Goal: Check status: Verify the current state of an ongoing process or item

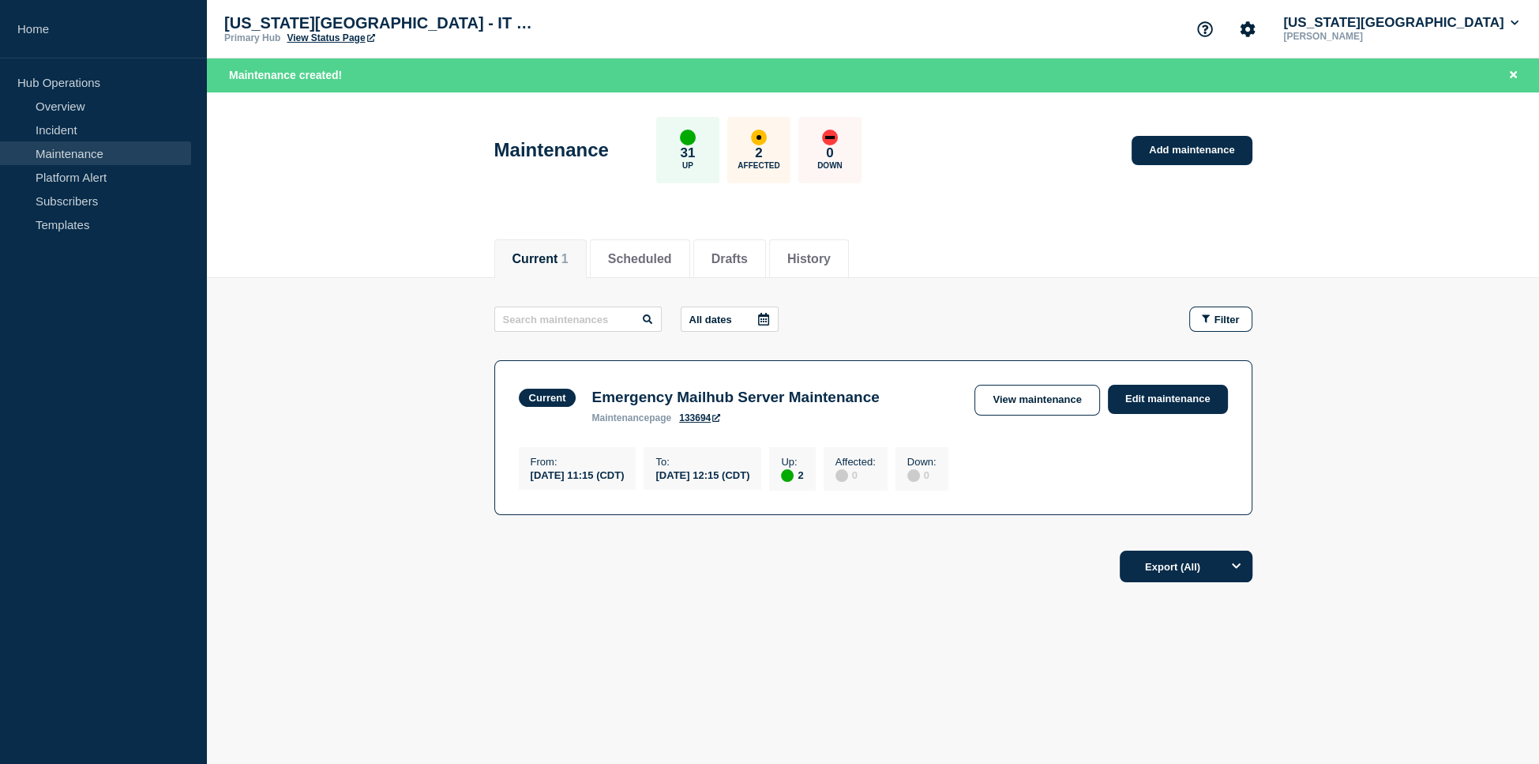
click at [375, 255] on div "Current 1 Scheduled Drafts History" at bounding box center [873, 251] width 1333 height 55
click at [627, 254] on button "Scheduled" at bounding box center [640, 259] width 64 height 14
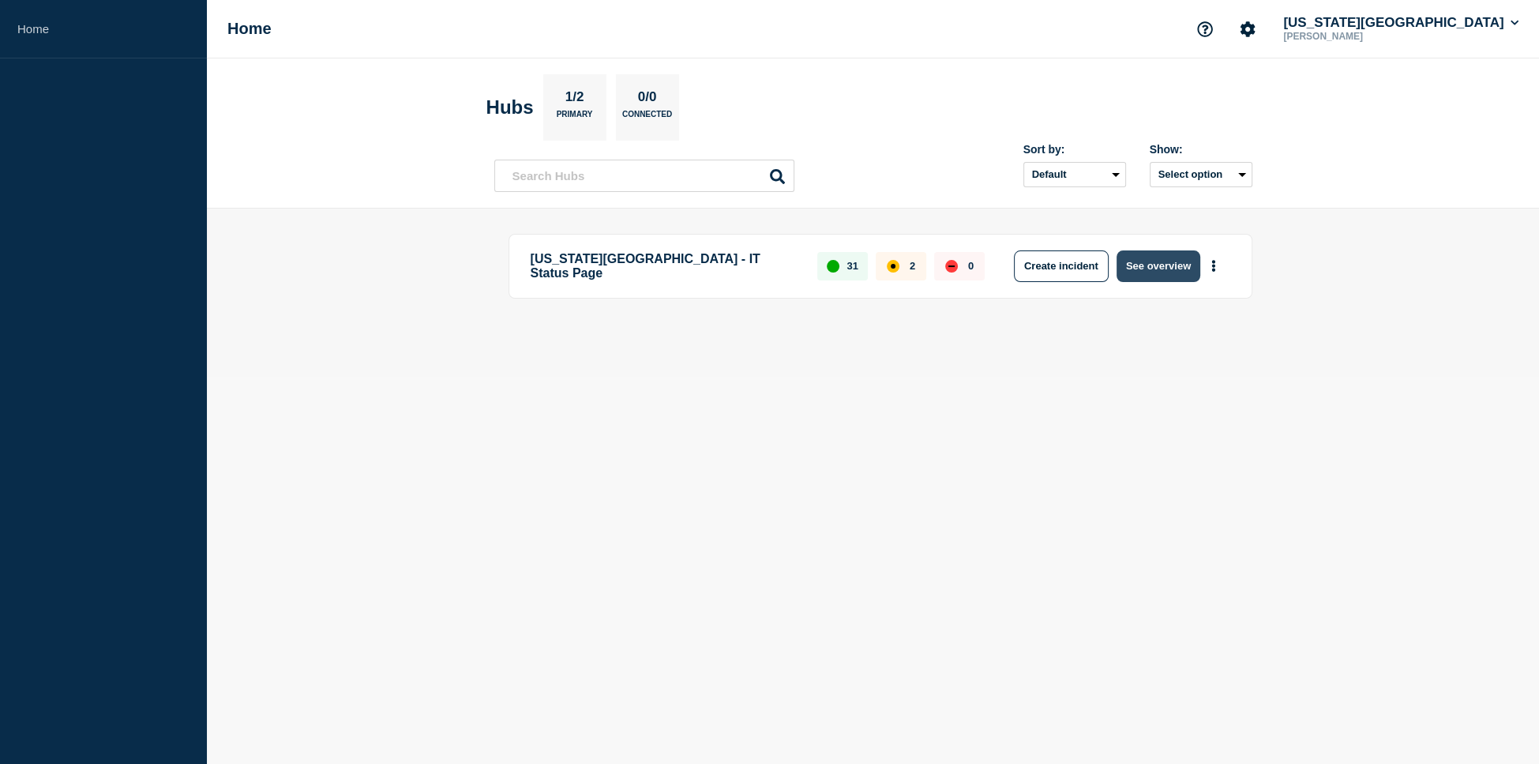
click at [1157, 273] on button "See overview" at bounding box center [1159, 266] width 84 height 32
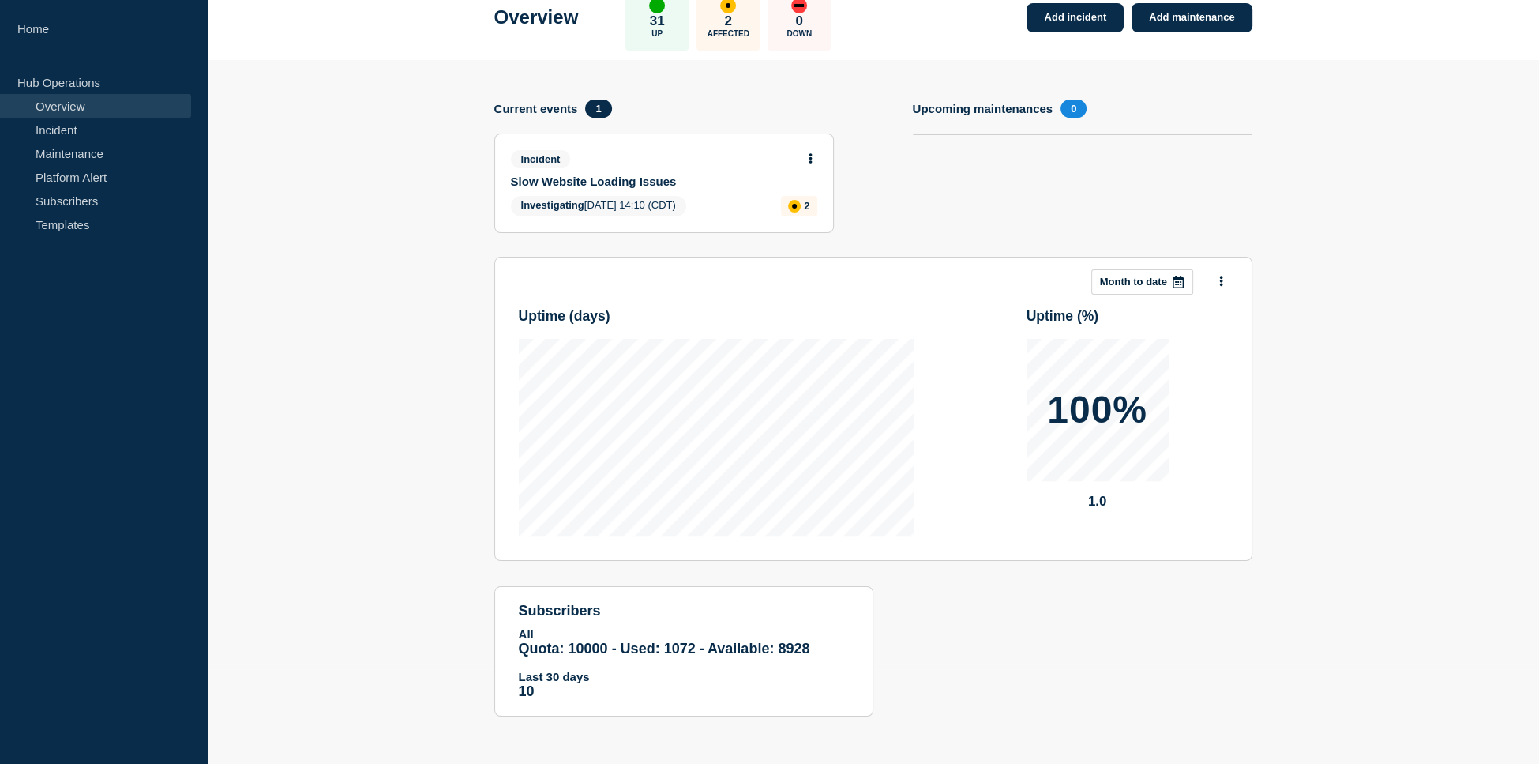
scroll to position [117, 0]
click at [61, 138] on link "Incident" at bounding box center [95, 130] width 191 height 24
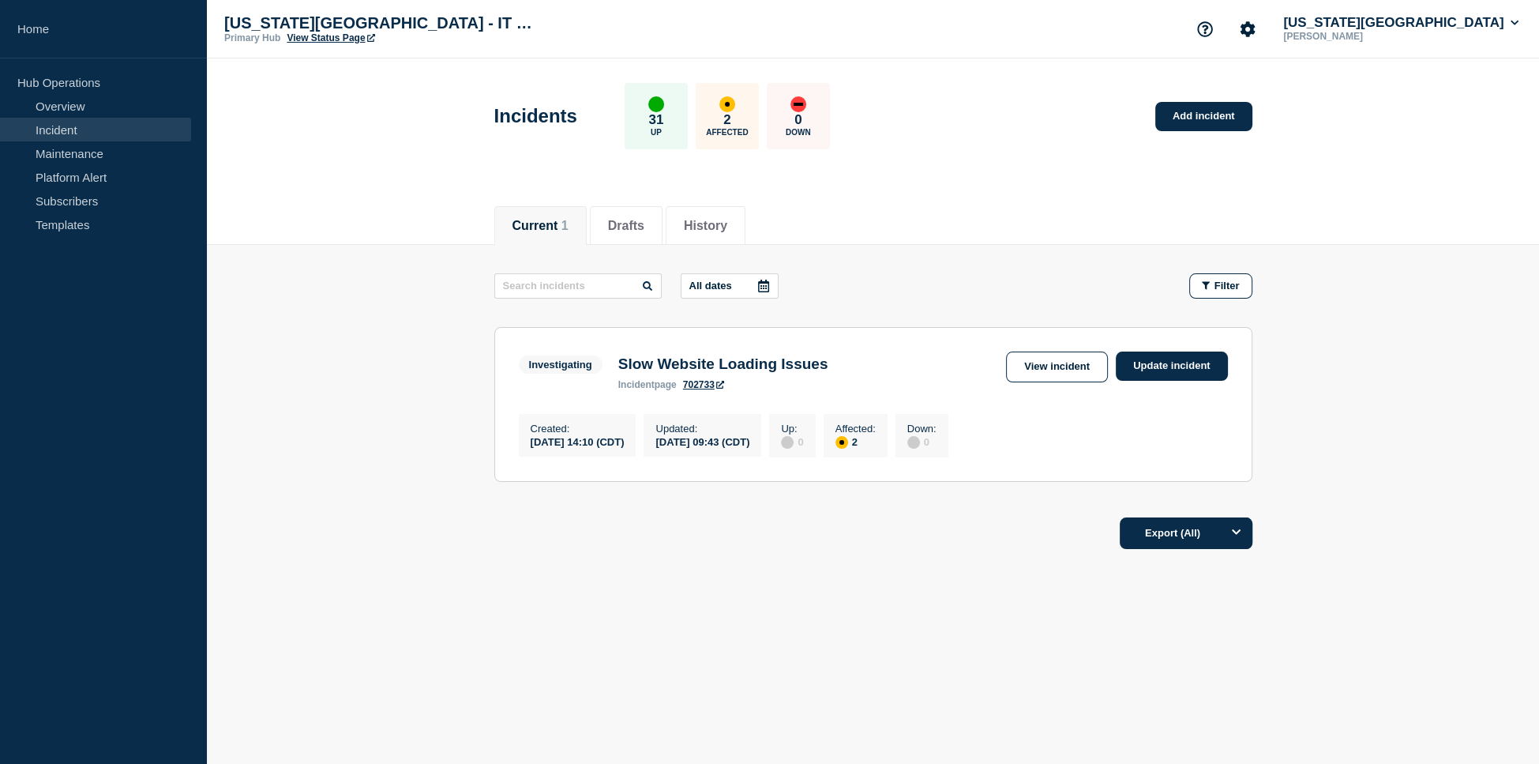
click at [761, 367] on h3 "Slow Website Loading Issues" at bounding box center [723, 363] width 210 height 17
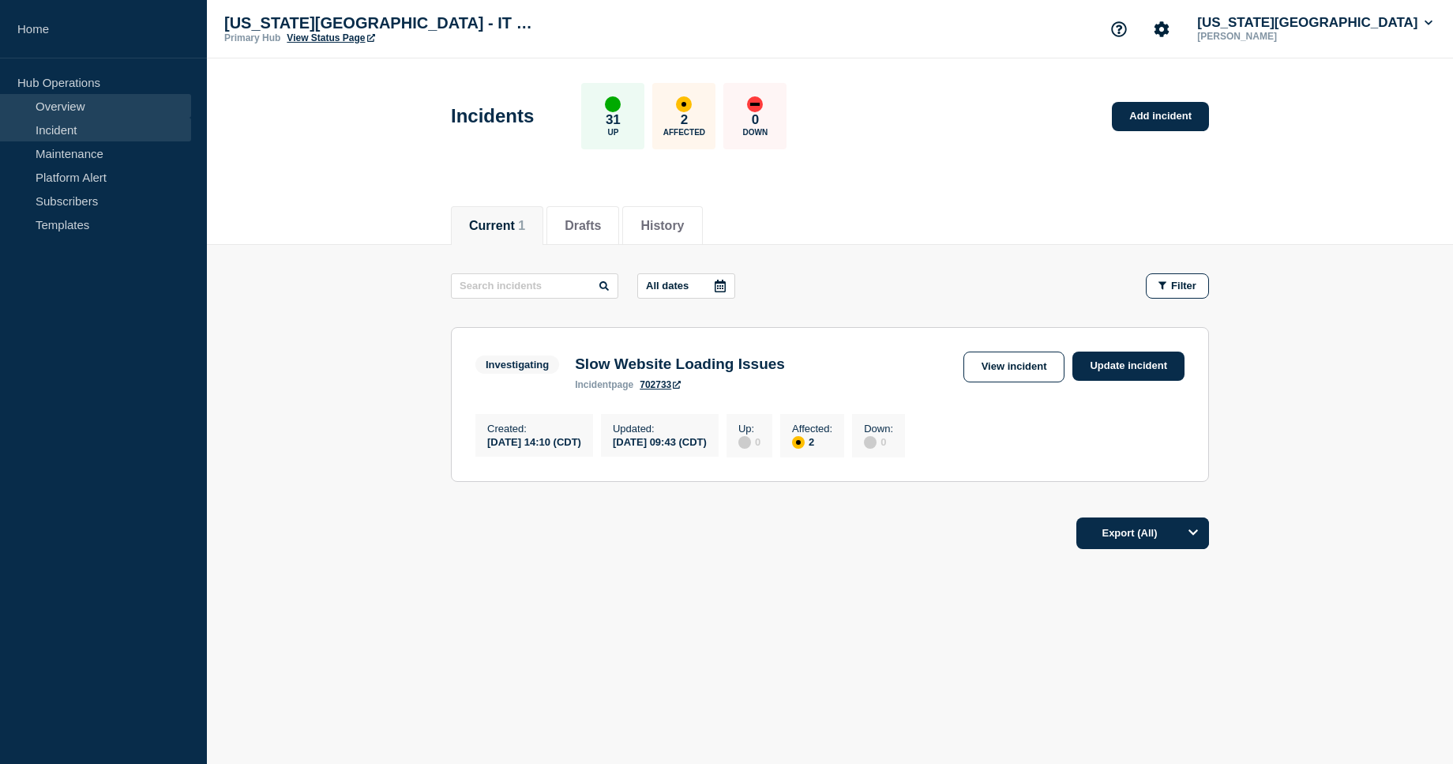
click at [57, 104] on link "Overview" at bounding box center [95, 106] width 191 height 24
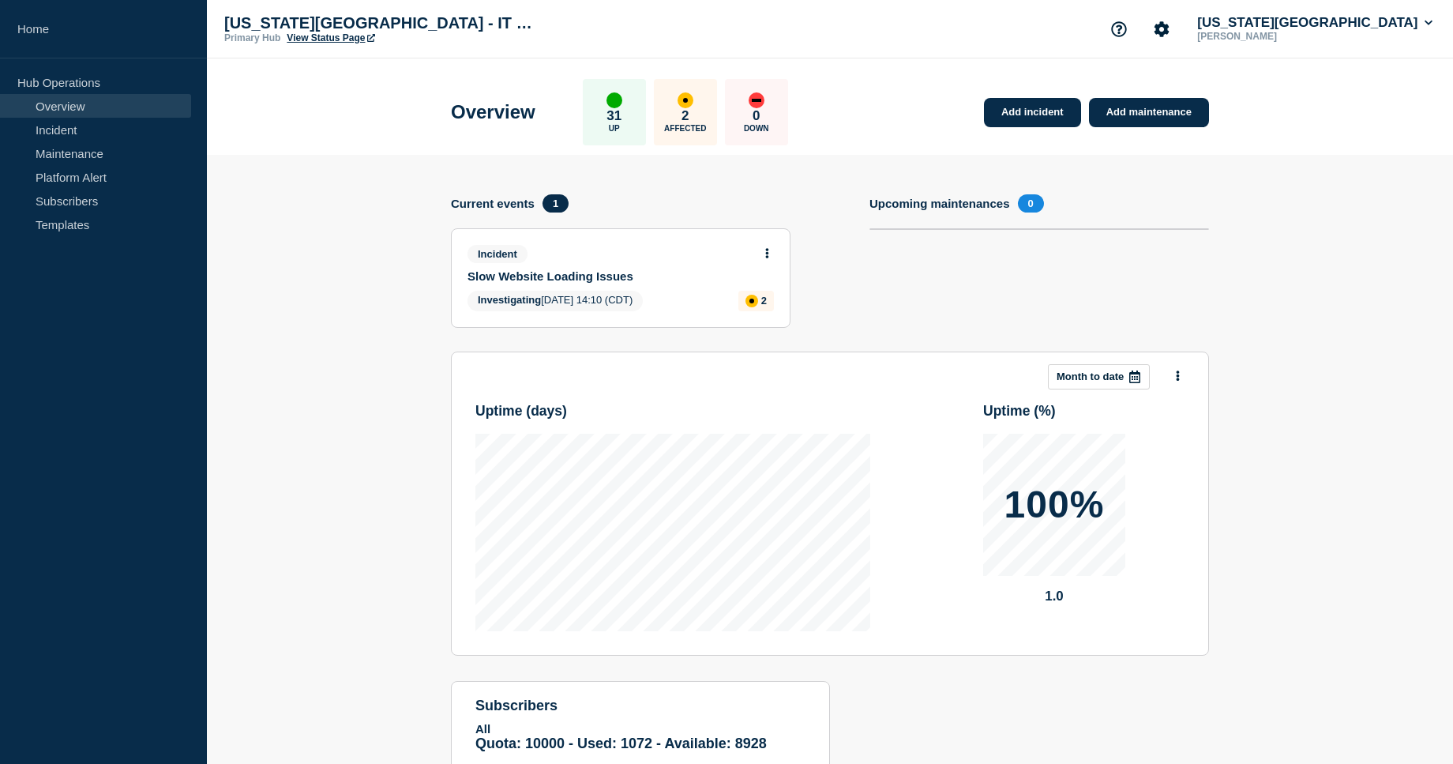
click at [676, 113] on div "2 Affected" at bounding box center [685, 112] width 63 height 66
click at [612, 103] on div "up" at bounding box center [615, 100] width 16 height 16
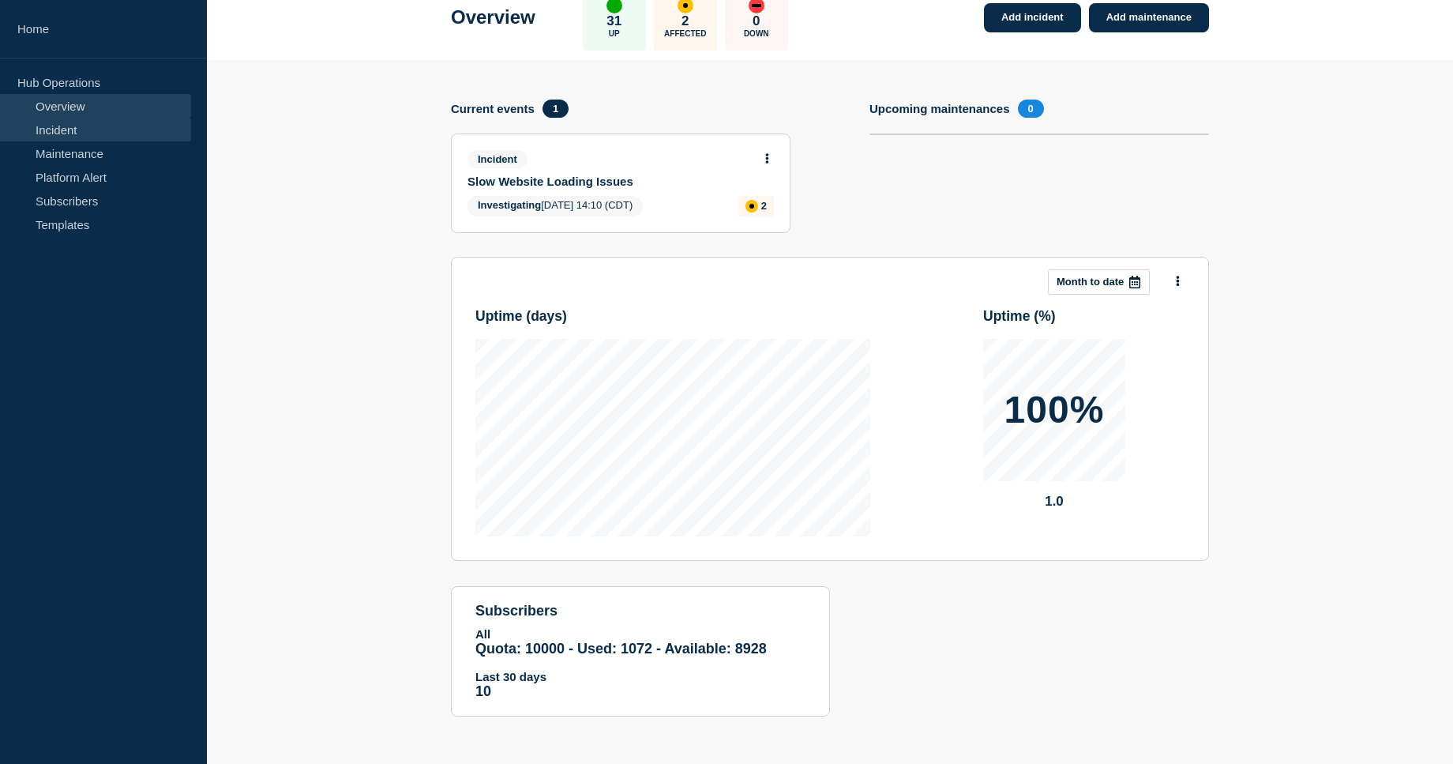
click at [111, 131] on link "Incident" at bounding box center [95, 130] width 191 height 24
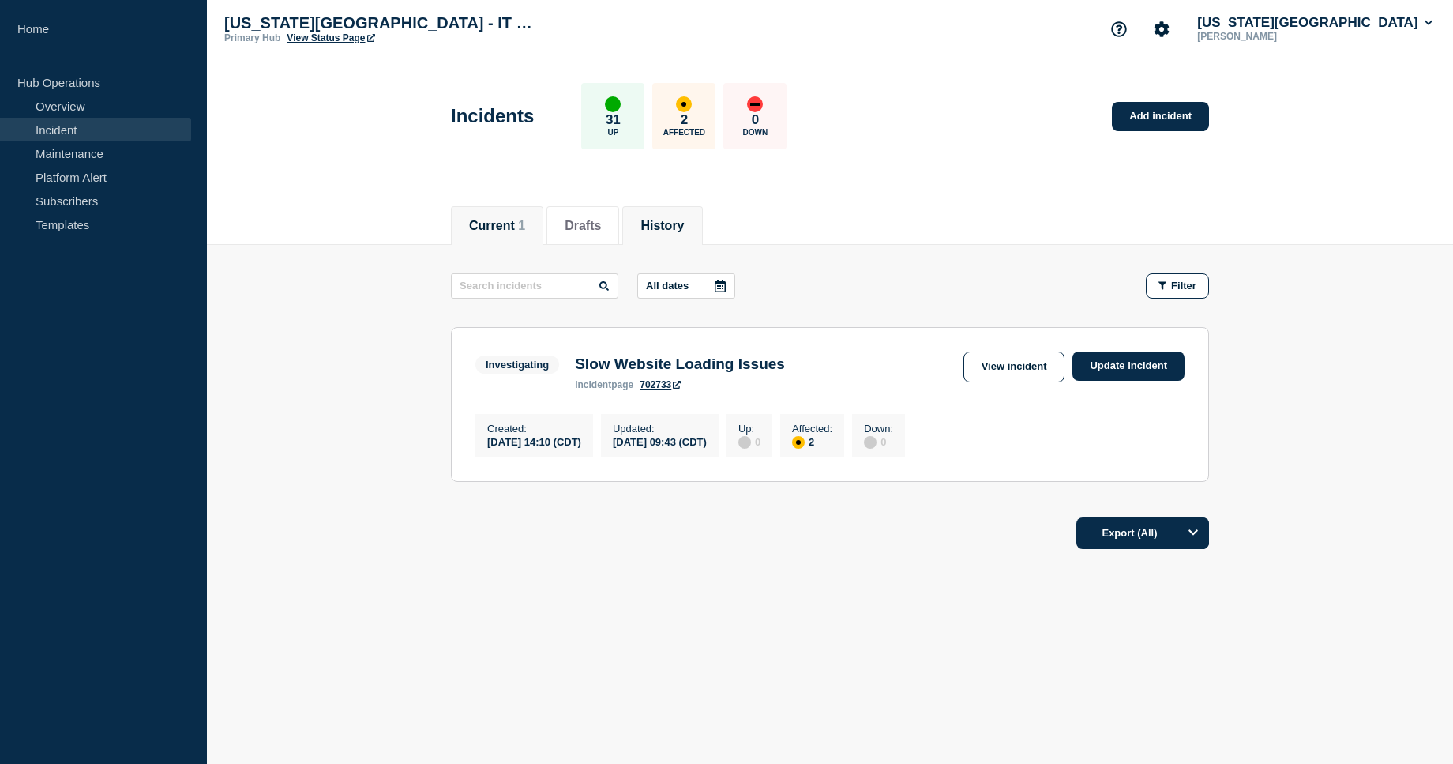
click at [667, 233] on li "History" at bounding box center [662, 225] width 80 height 39
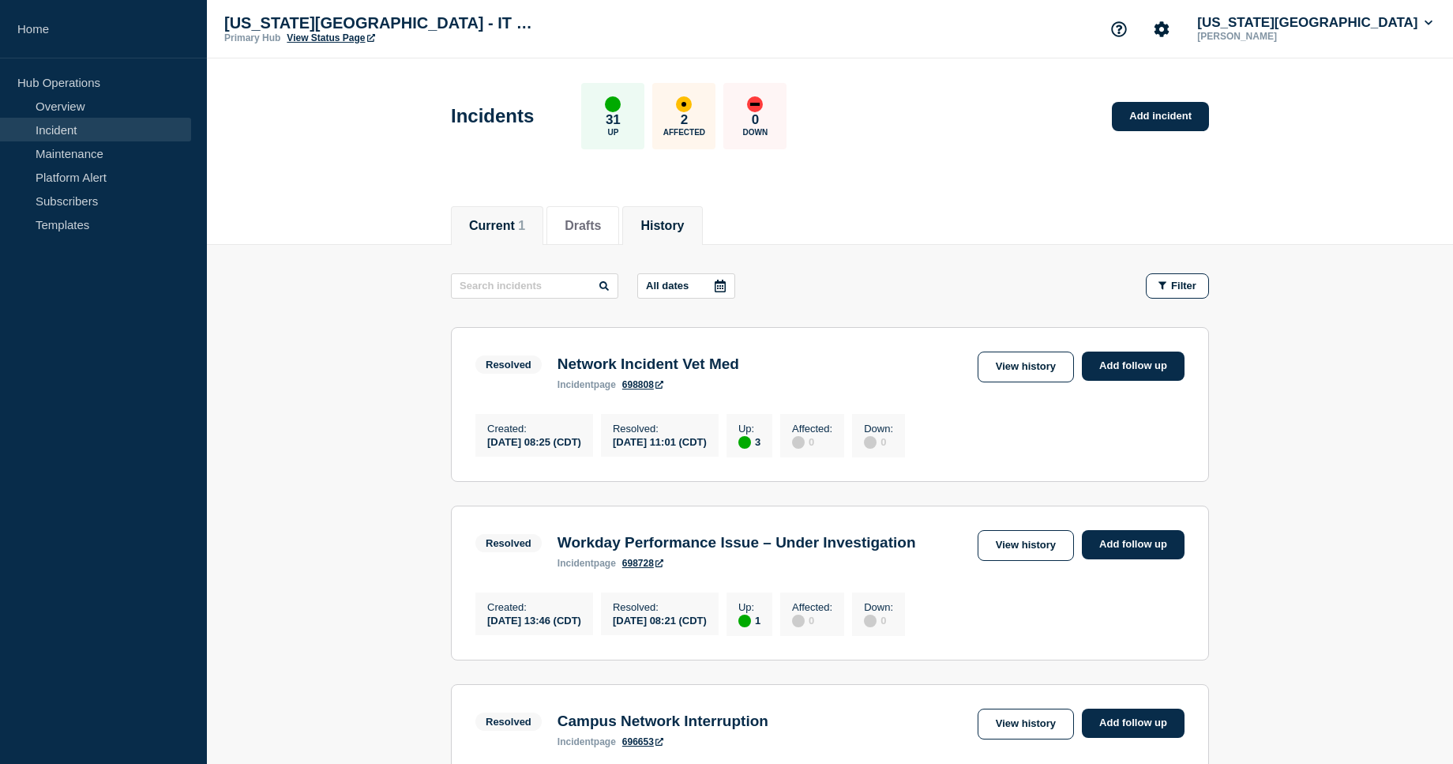
click at [507, 225] on button "Current 1" at bounding box center [497, 226] width 56 height 14
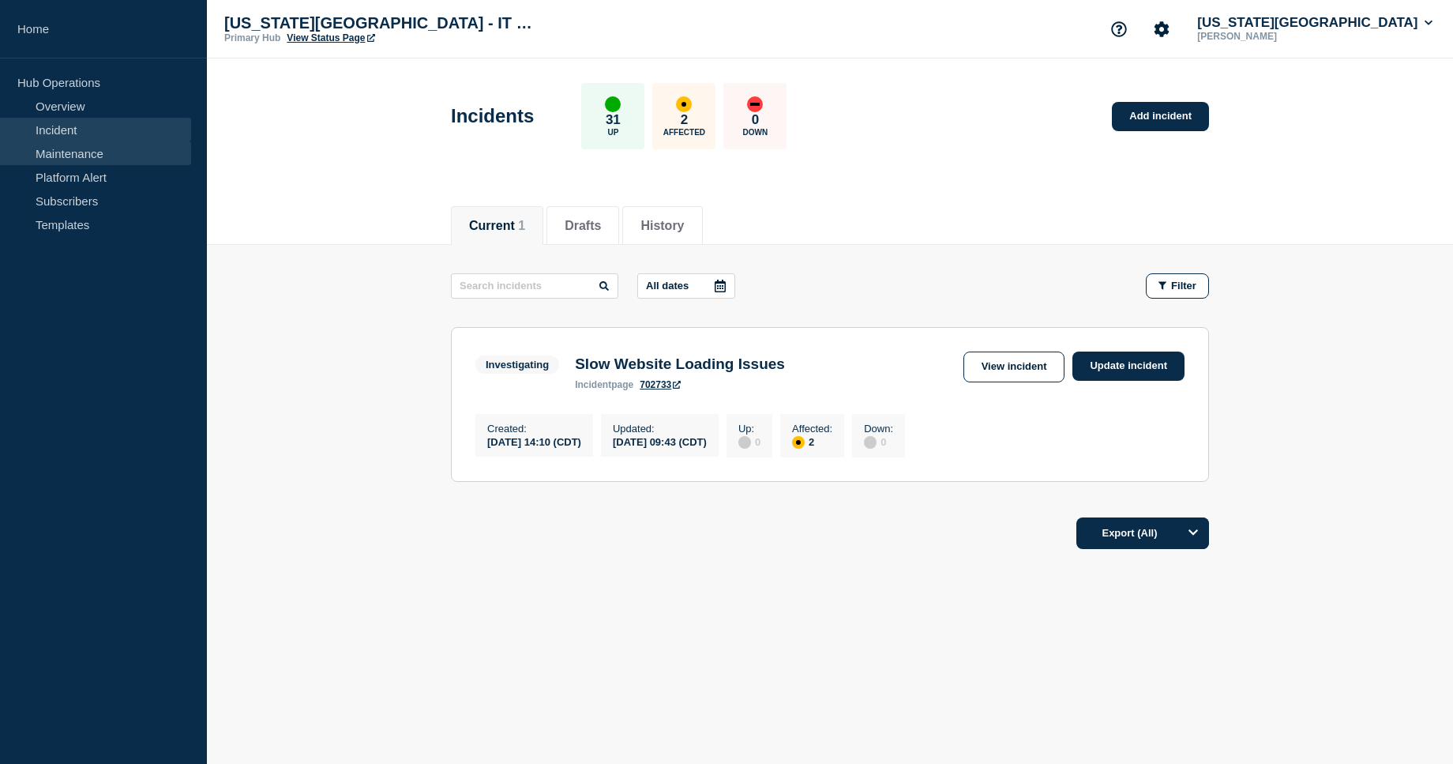
click at [90, 153] on link "Maintenance" at bounding box center [95, 153] width 191 height 24
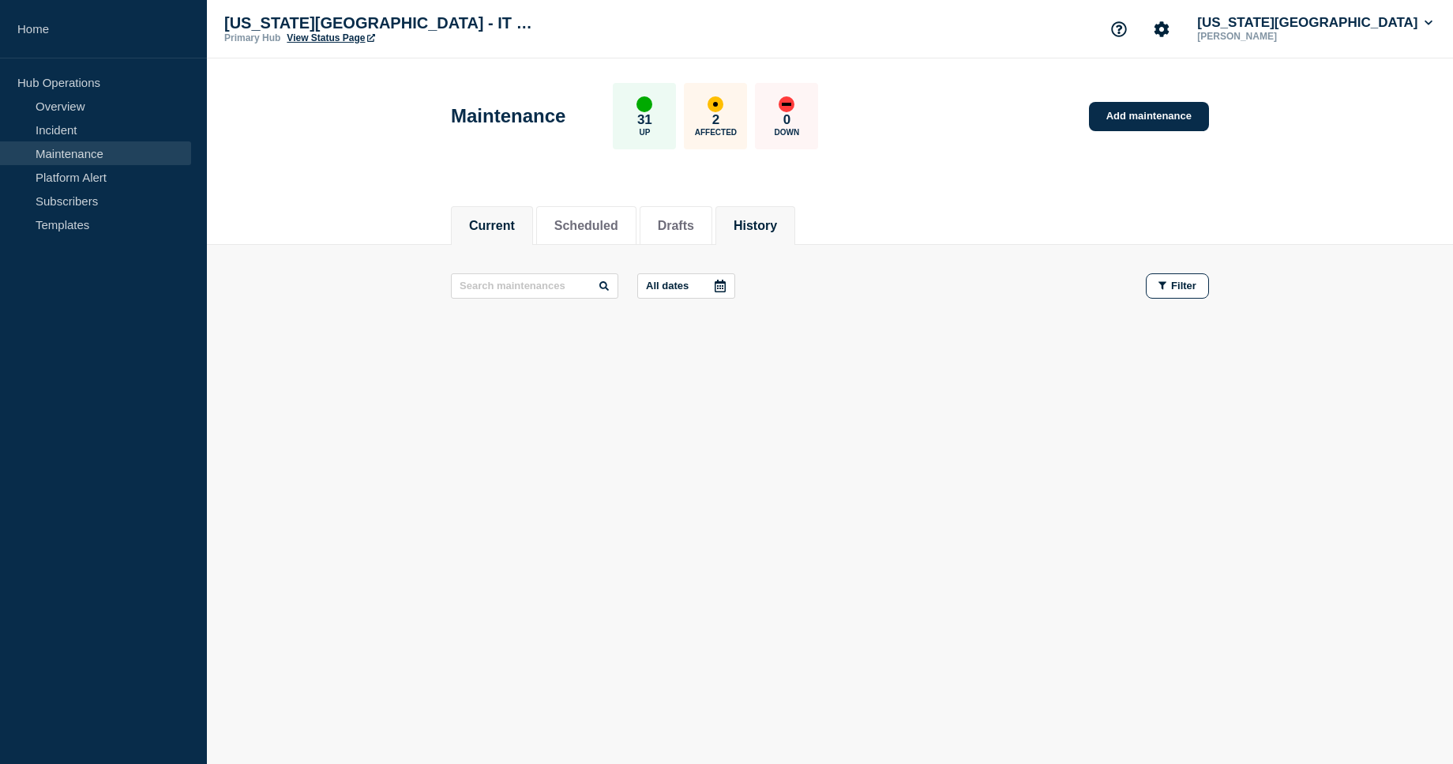
click at [766, 219] on button "History" at bounding box center [755, 226] width 43 height 14
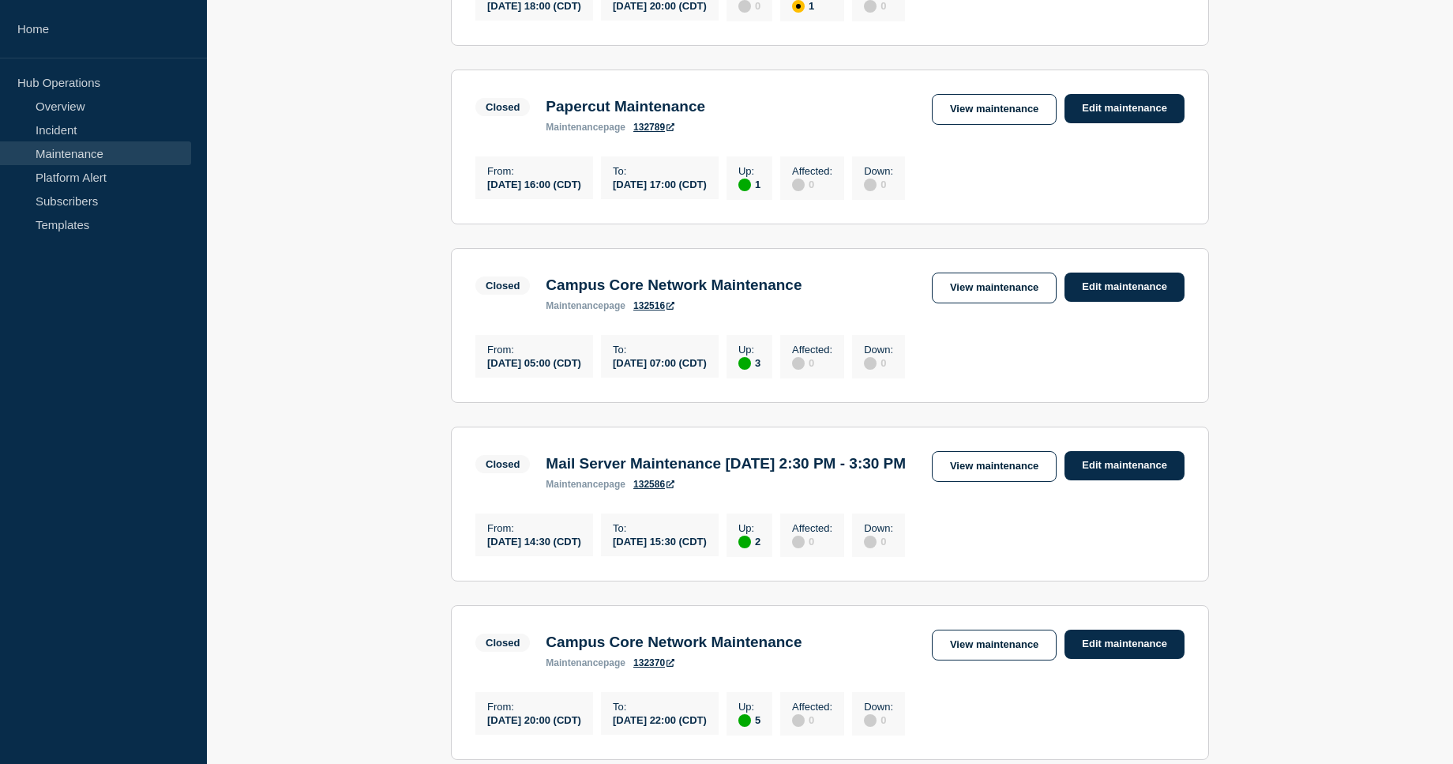
scroll to position [795, 0]
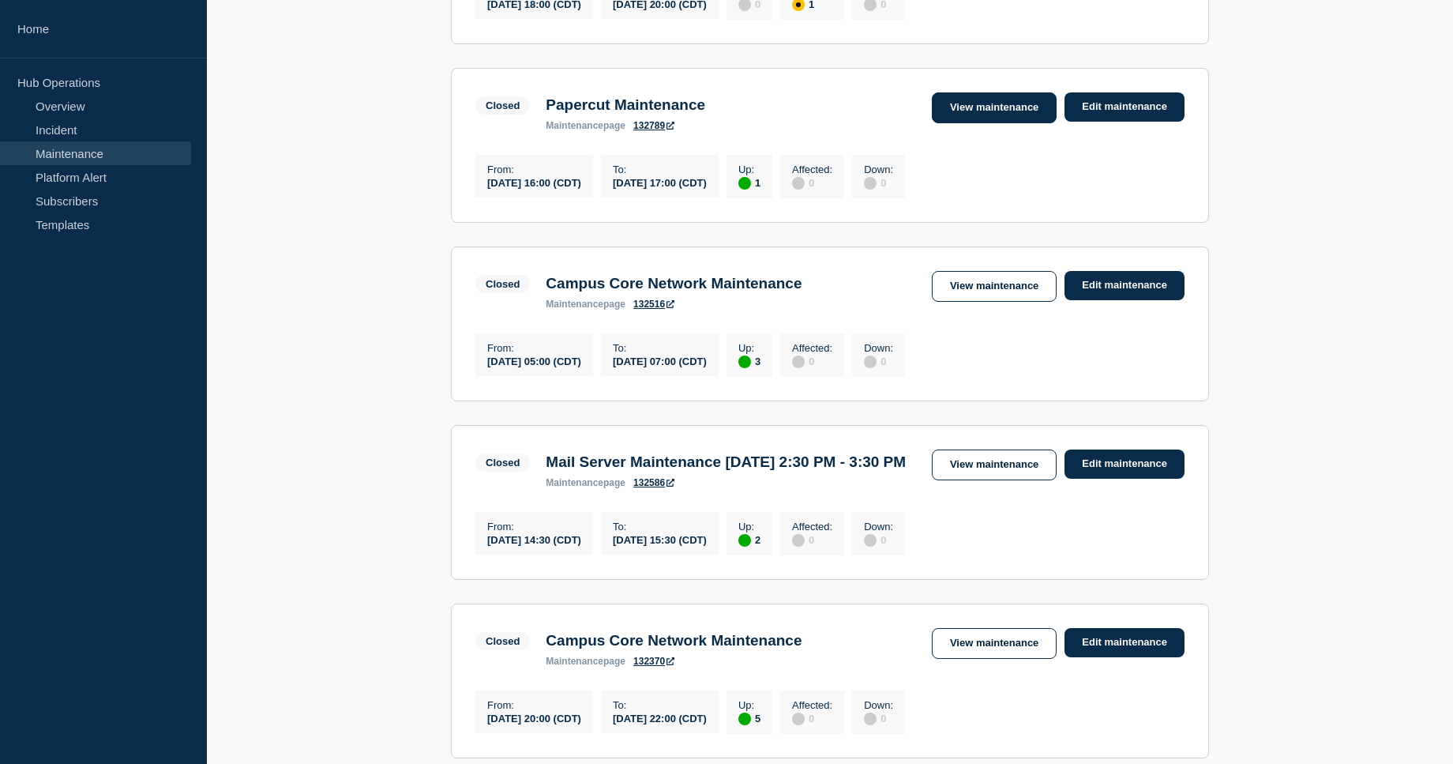
click at [1000, 122] on link "View maintenance" at bounding box center [994, 107] width 125 height 31
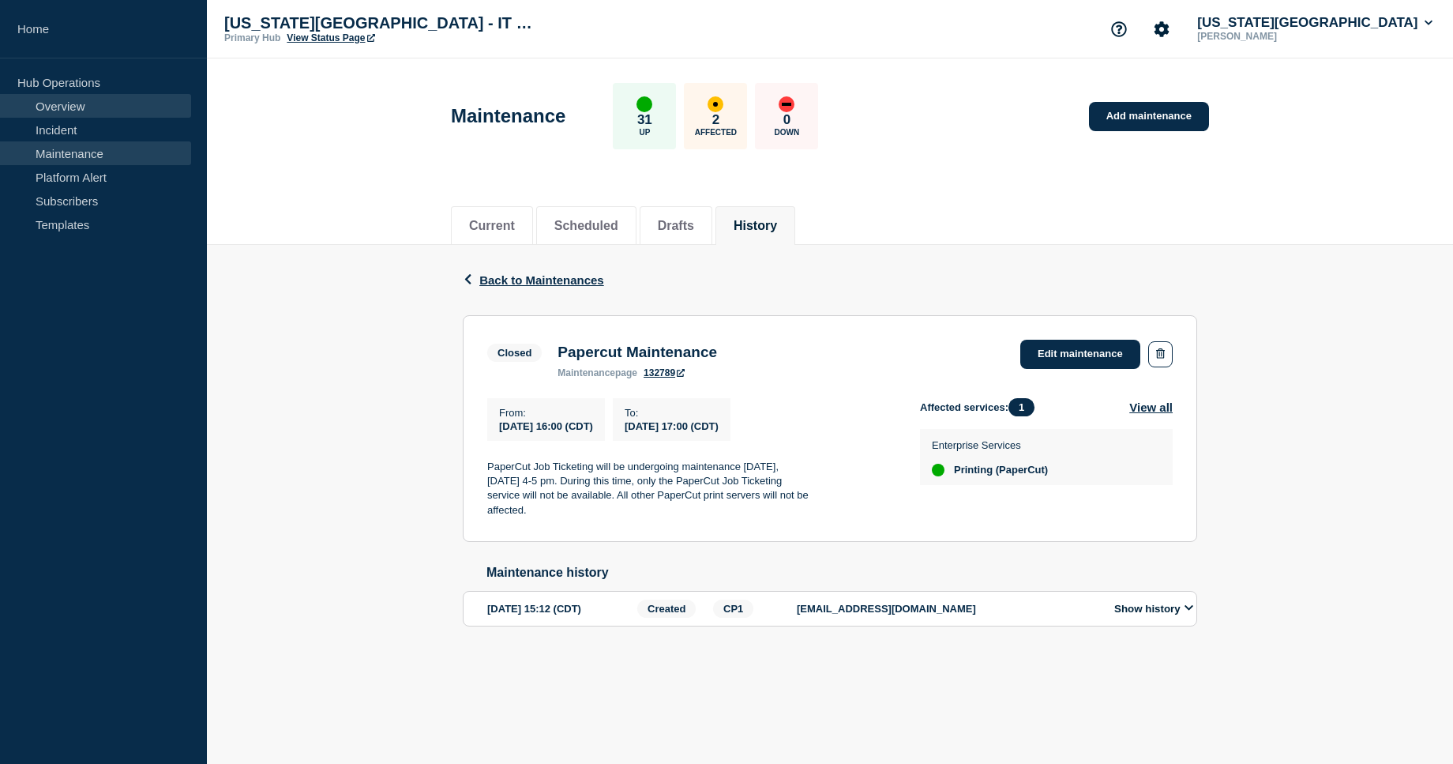
click at [107, 108] on link "Overview" at bounding box center [95, 106] width 191 height 24
